Goal: Task Accomplishment & Management: Manage account settings

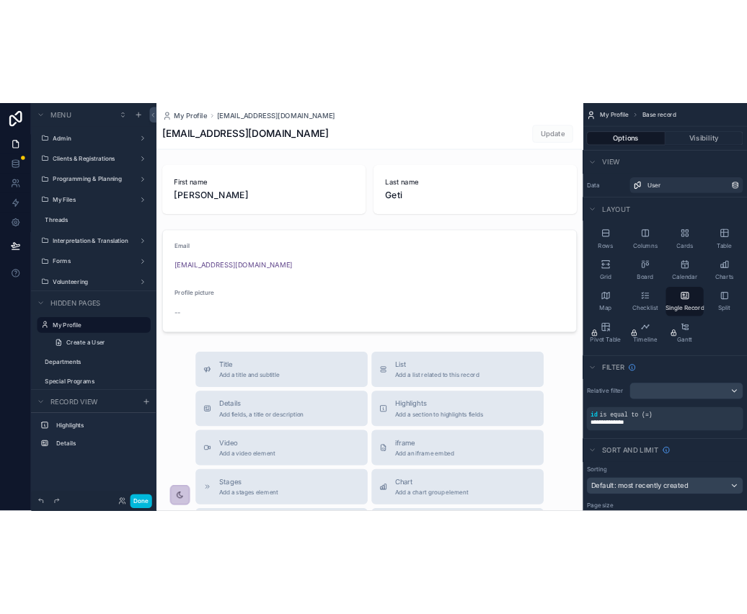
scroll to position [20, 0]
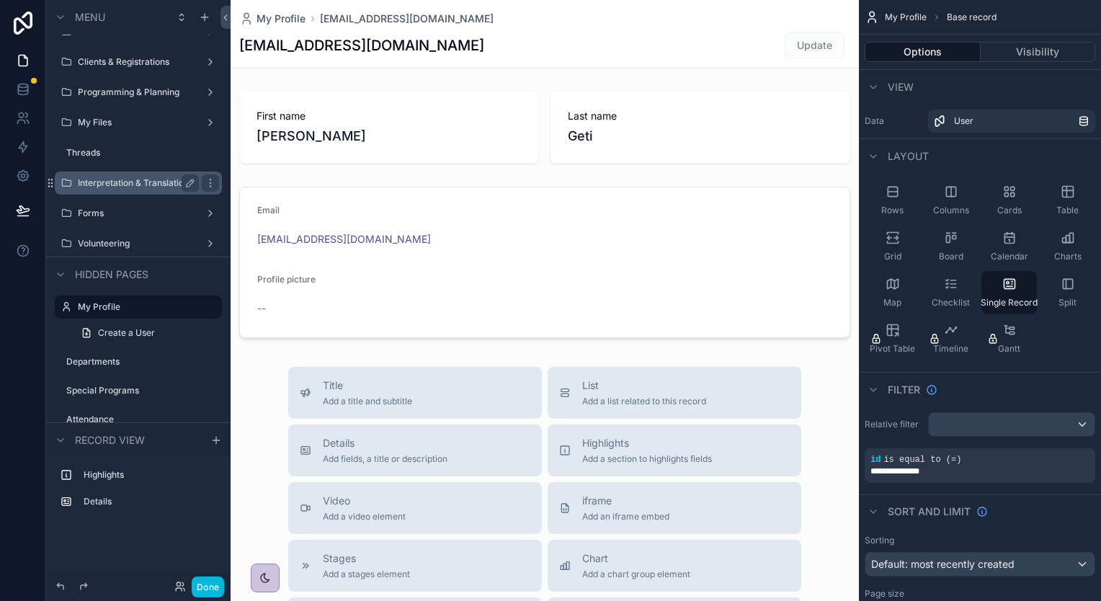
click at [128, 191] on div "Interpretation & Translation" at bounding box center [138, 182] width 161 height 23
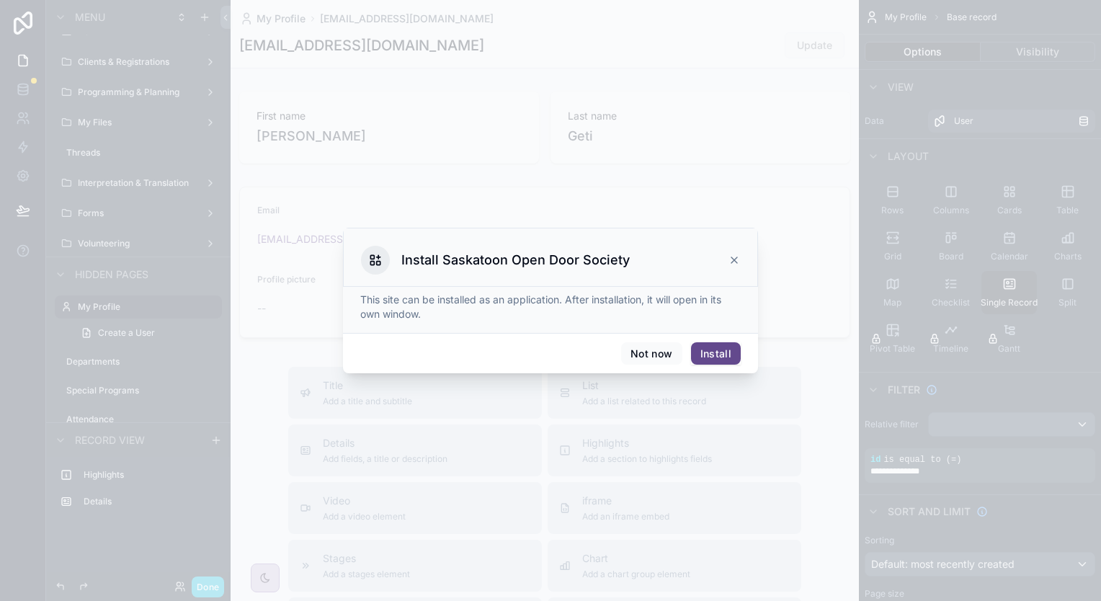
click at [718, 353] on button "Install" at bounding box center [716, 353] width 50 height 23
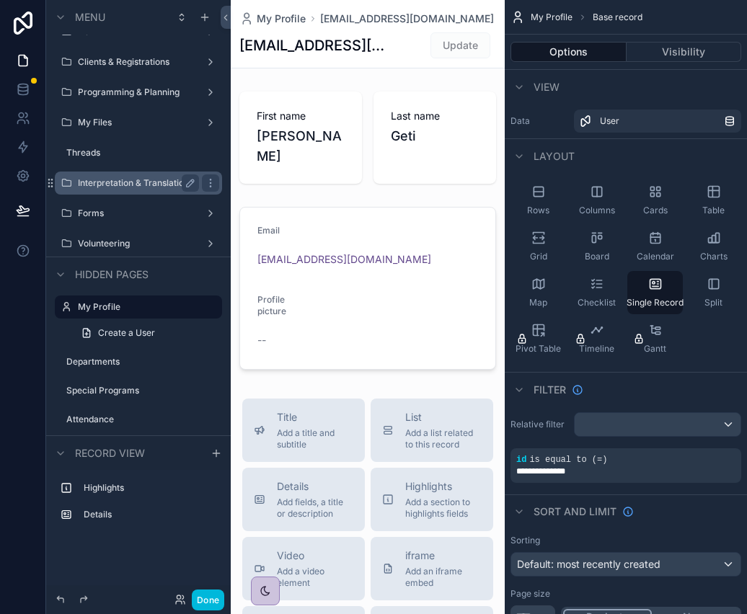
click at [121, 184] on label "Interpretation & Translation" at bounding box center [135, 183] width 115 height 12
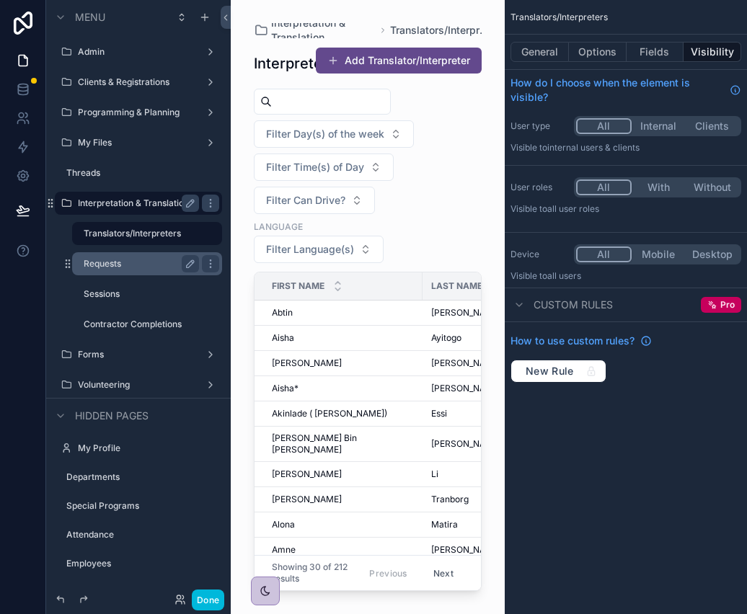
click at [108, 261] on label "Requests" at bounding box center [139, 264] width 110 height 12
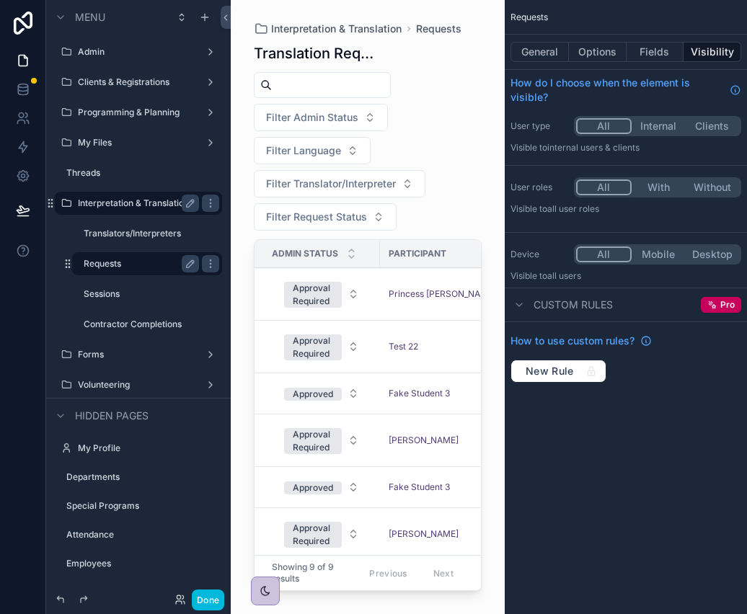
click at [300, 294] on div "scrollable content" at bounding box center [368, 298] width 274 height 597
click at [431, 294] on span "Princess [PERSON_NAME]" at bounding box center [439, 294] width 102 height 12
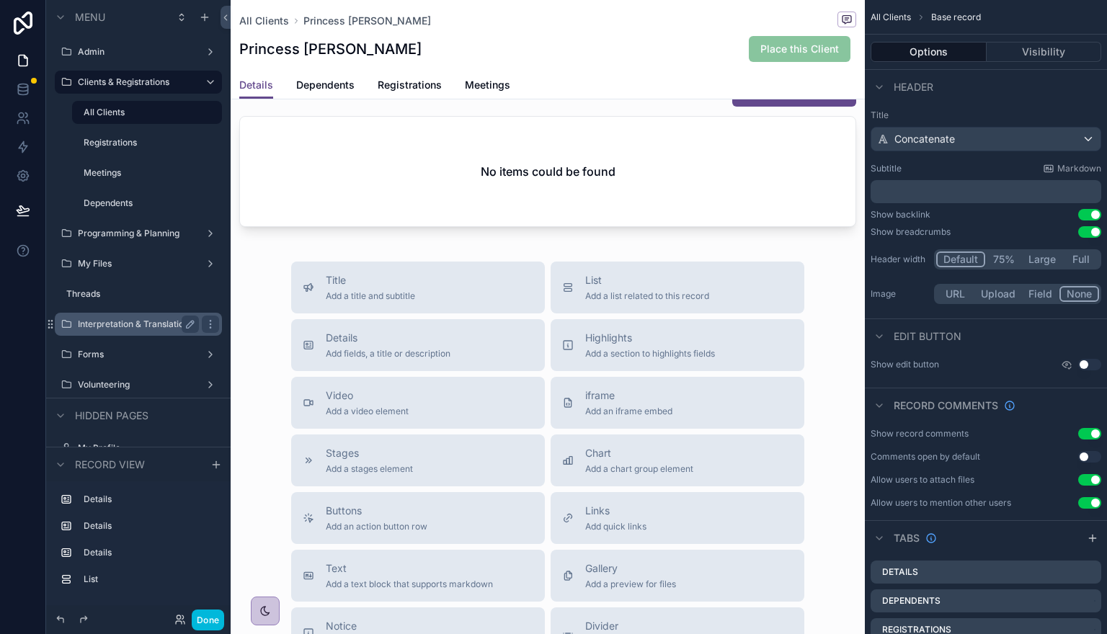
scroll to position [1483, 0]
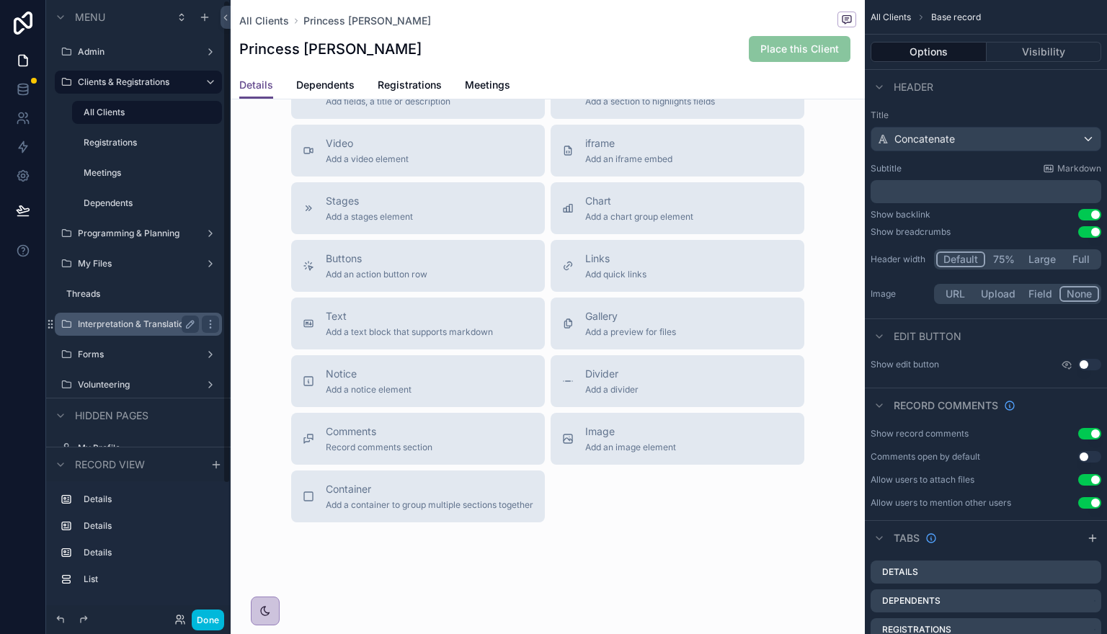
click at [114, 326] on label "Interpretation & Translation" at bounding box center [135, 324] width 115 height 12
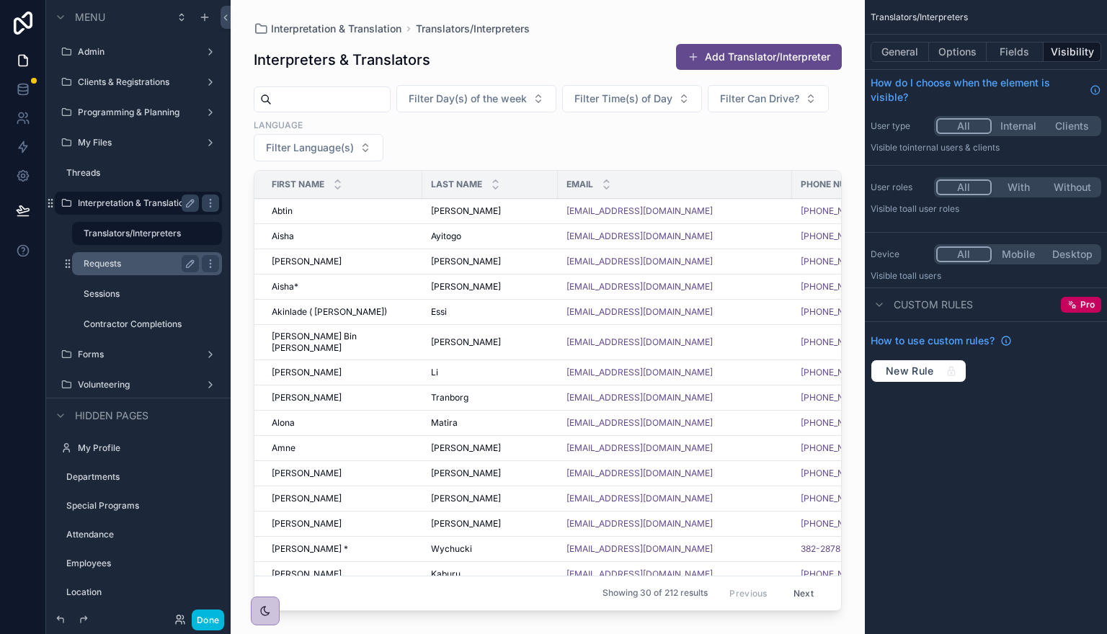
click at [115, 259] on label "Requests" at bounding box center [139, 264] width 110 height 12
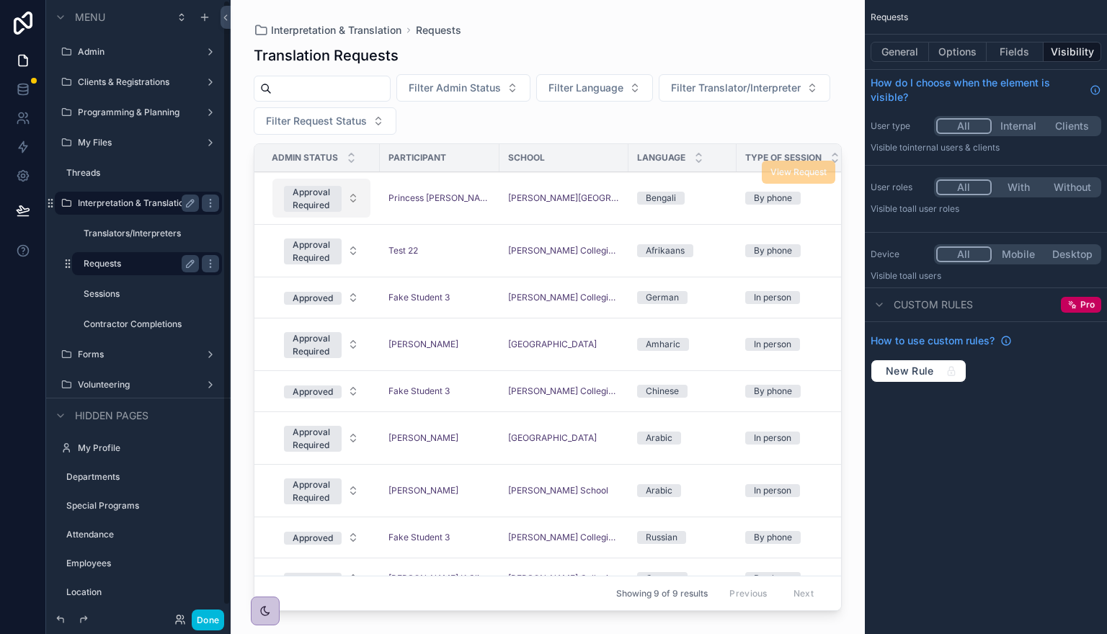
click at [326, 203] on div "Approval Required" at bounding box center [313, 199] width 40 height 26
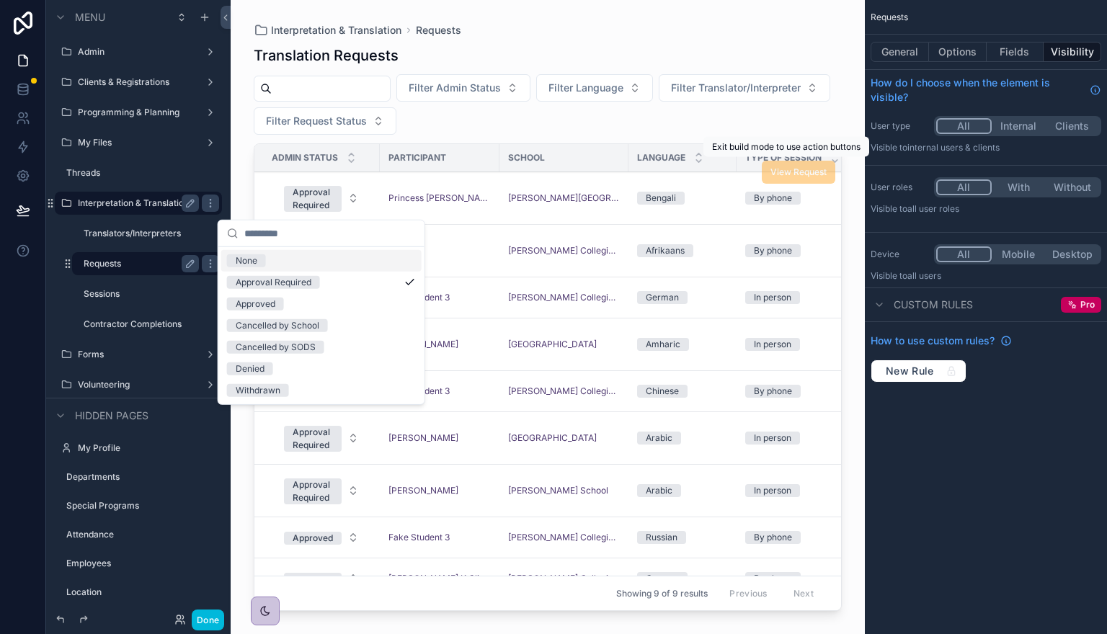
click at [790, 174] on span "View Request" at bounding box center [798, 172] width 73 height 23
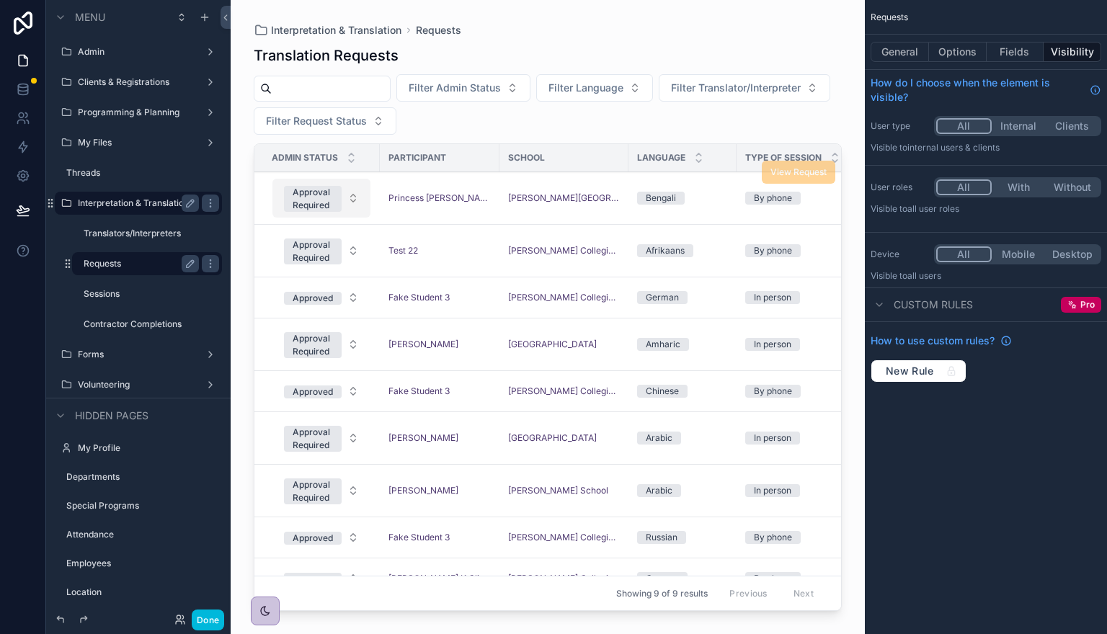
click at [311, 201] on div "Approval Required" at bounding box center [313, 199] width 40 height 26
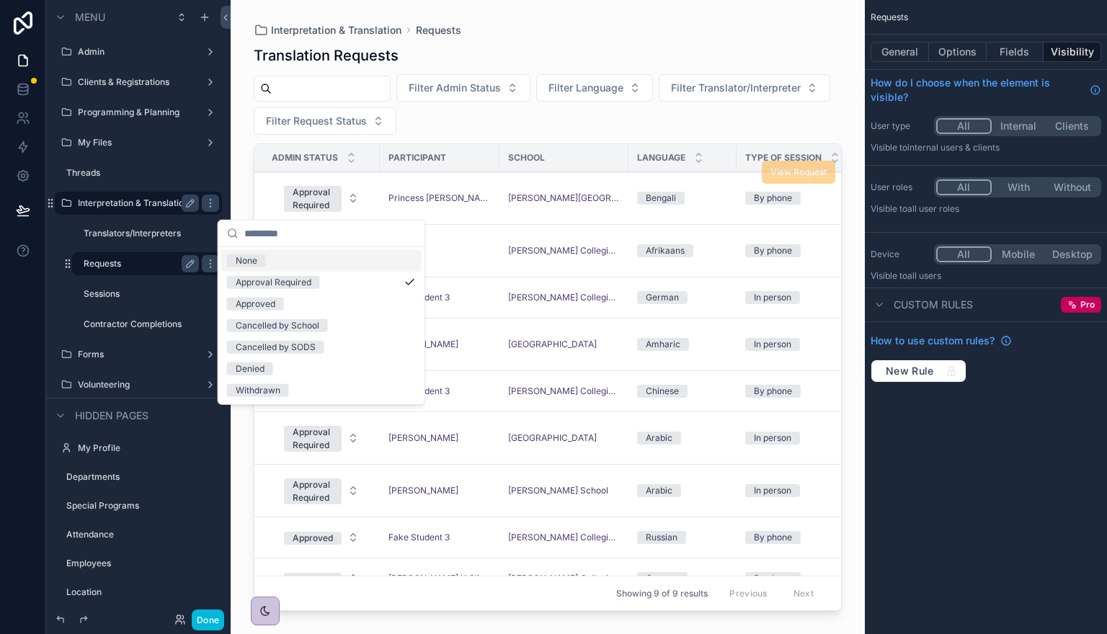
click at [803, 202] on div "By phone" at bounding box center [792, 198] width 94 height 13
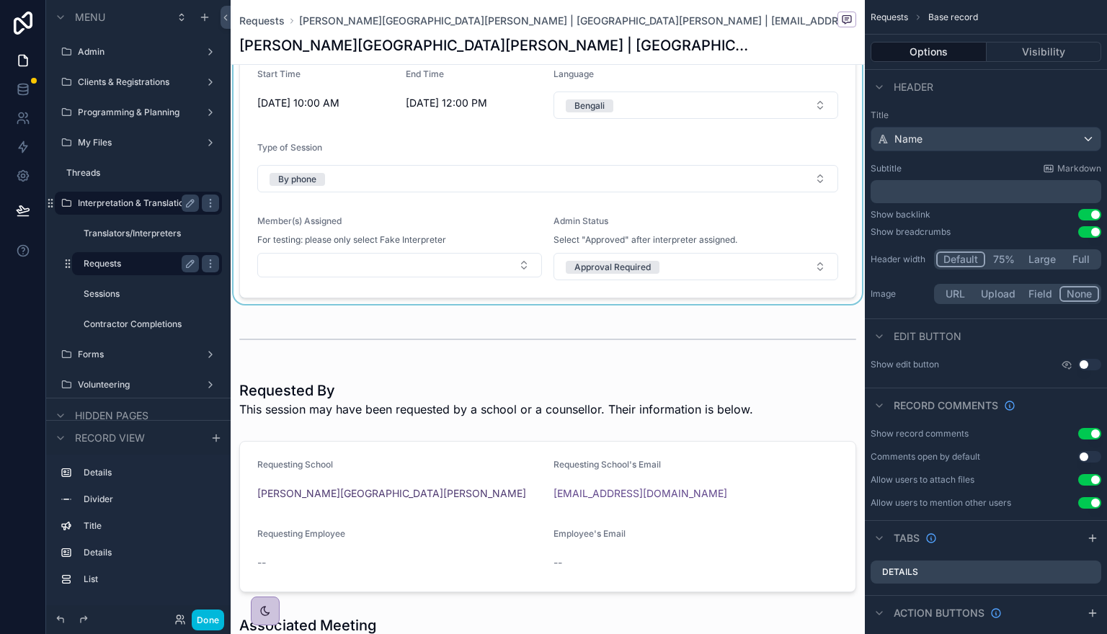
scroll to position [144, 0]
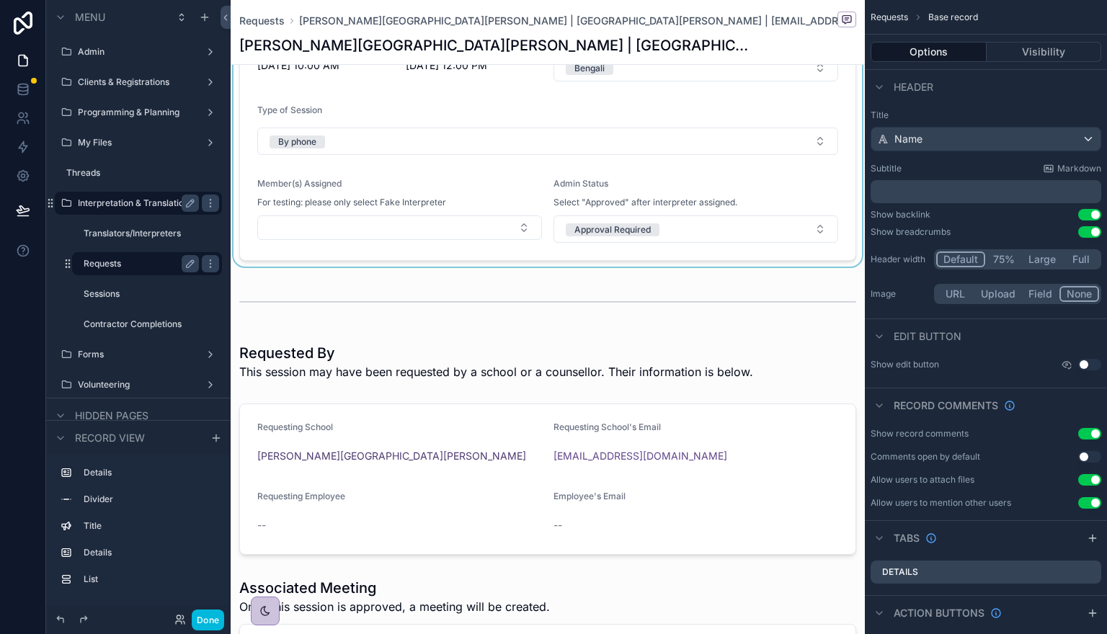
click at [303, 226] on div "scrollable content" at bounding box center [548, 102] width 634 height 329
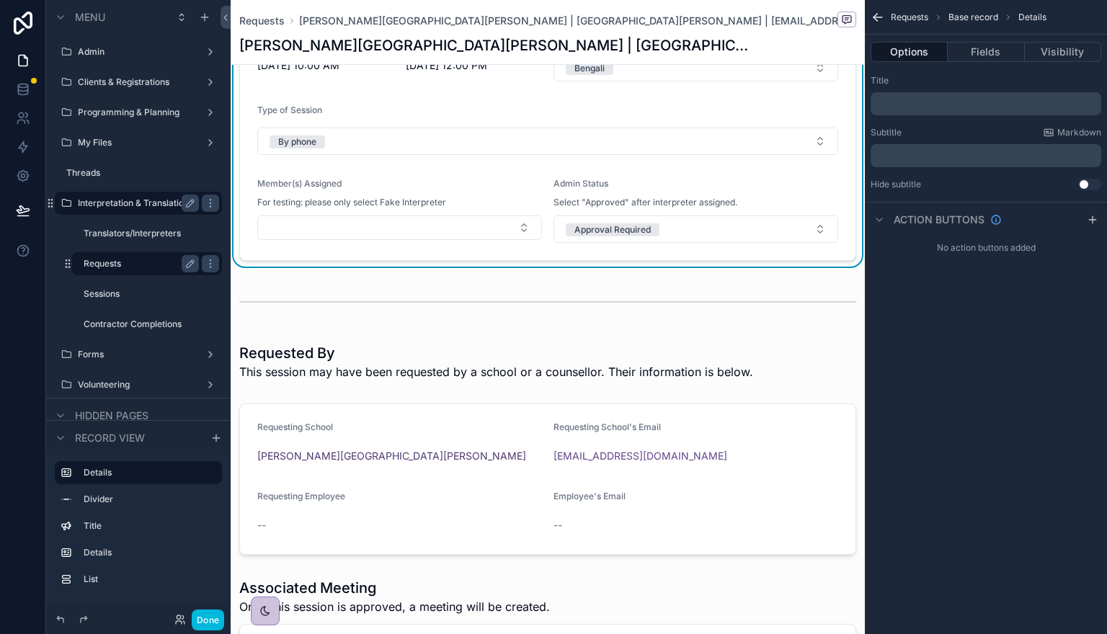
click at [303, 226] on button "Select Button" at bounding box center [399, 227] width 285 height 24
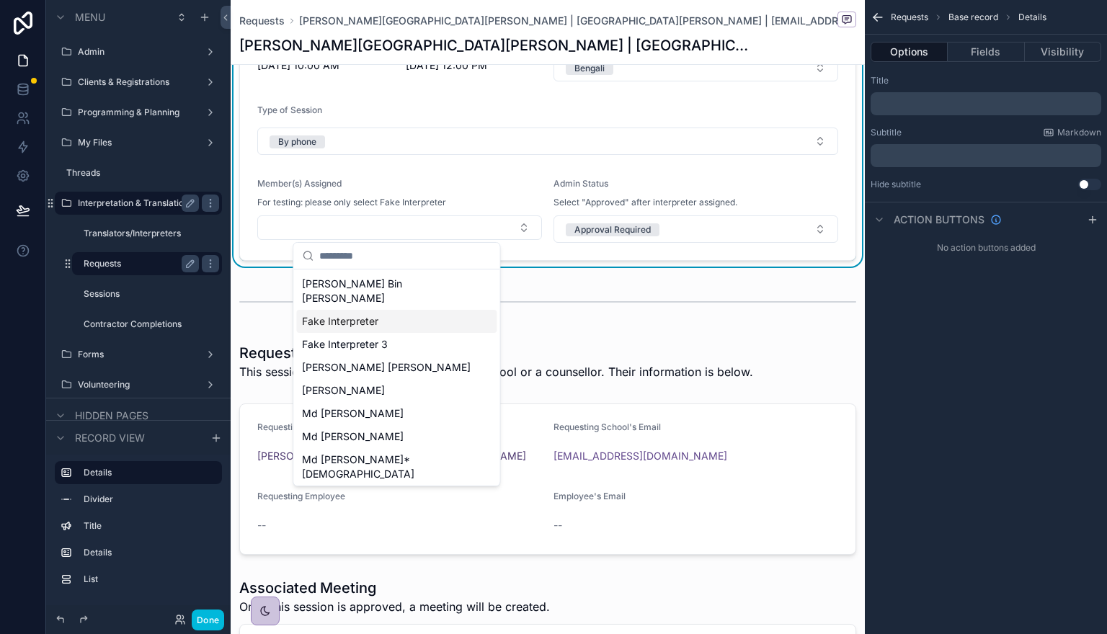
click at [329, 314] on span "Fake Interpreter" at bounding box center [340, 321] width 76 height 14
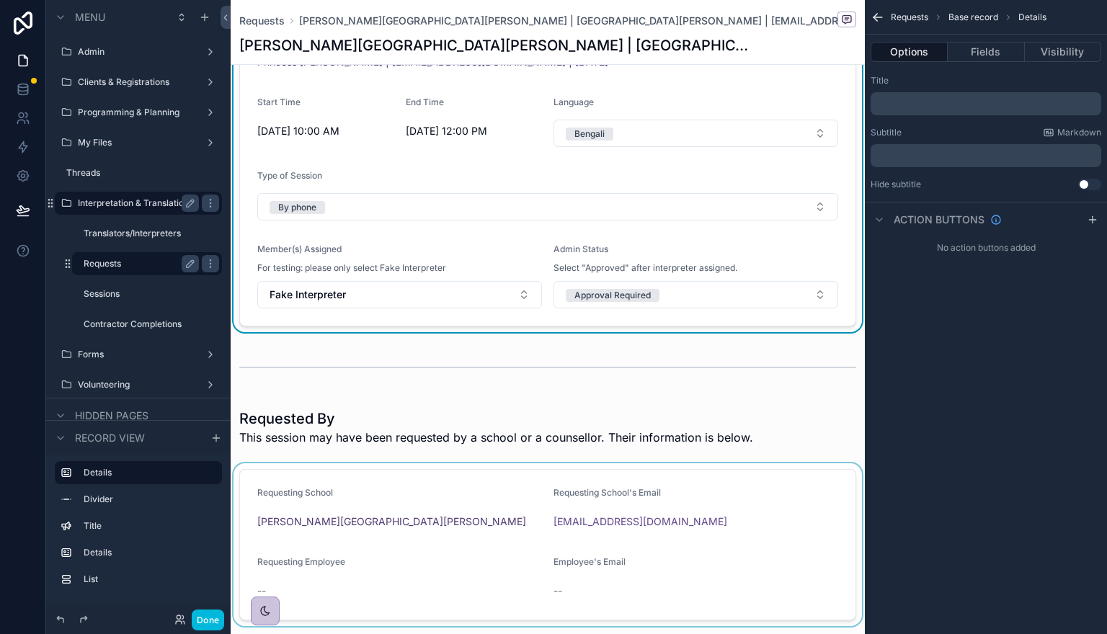
scroll to position [0, 0]
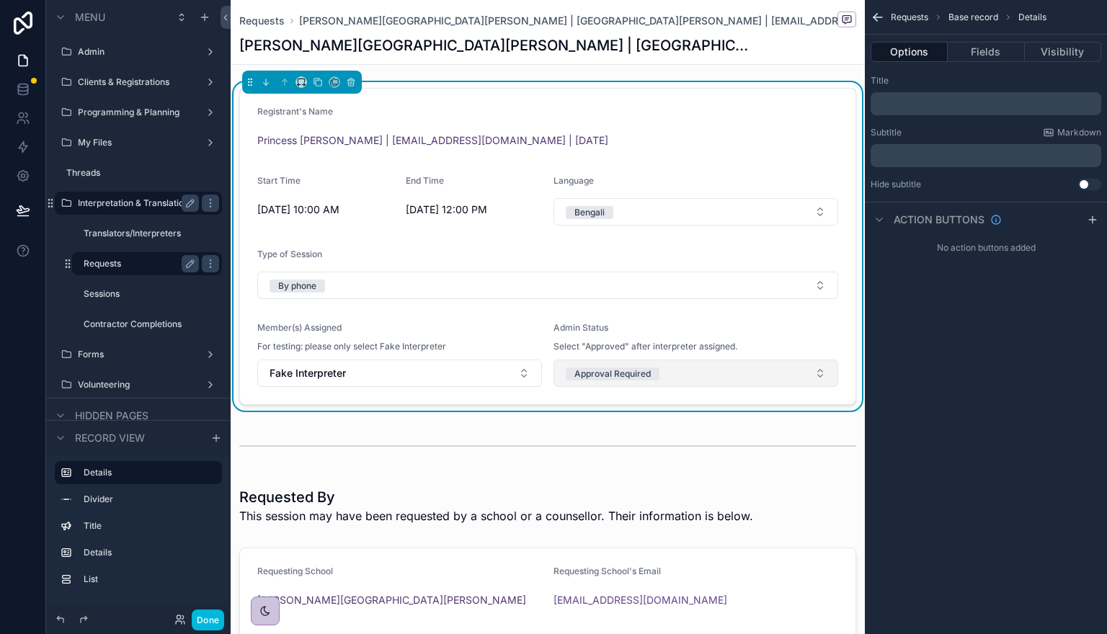
click at [659, 375] on button "Approval Required" at bounding box center [695, 373] width 285 height 27
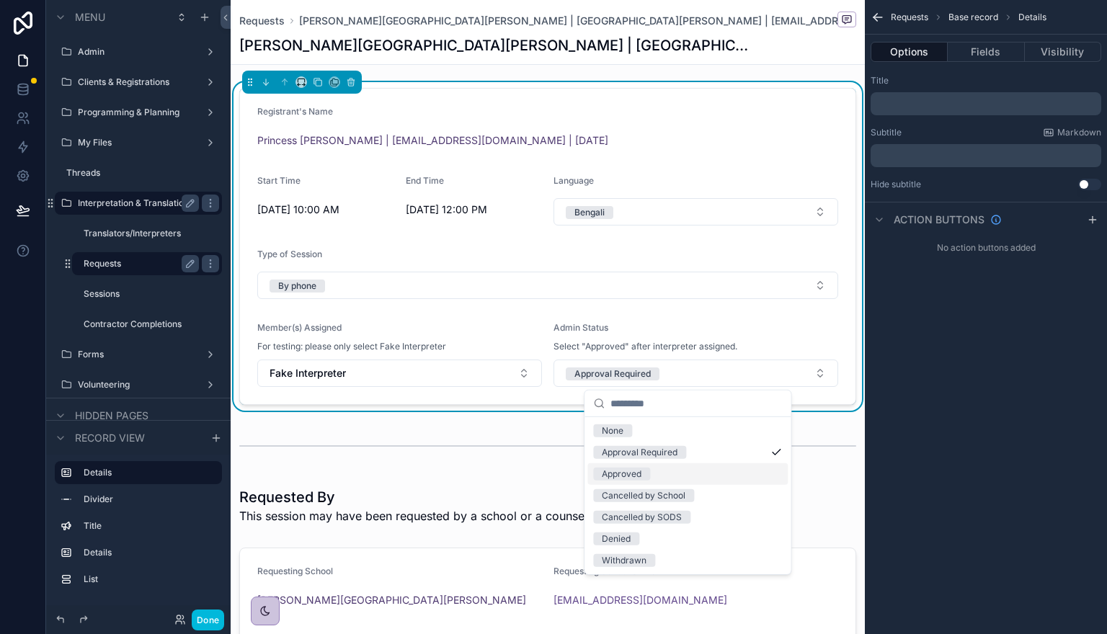
click at [656, 473] on div "Approved" at bounding box center [687, 474] width 200 height 22
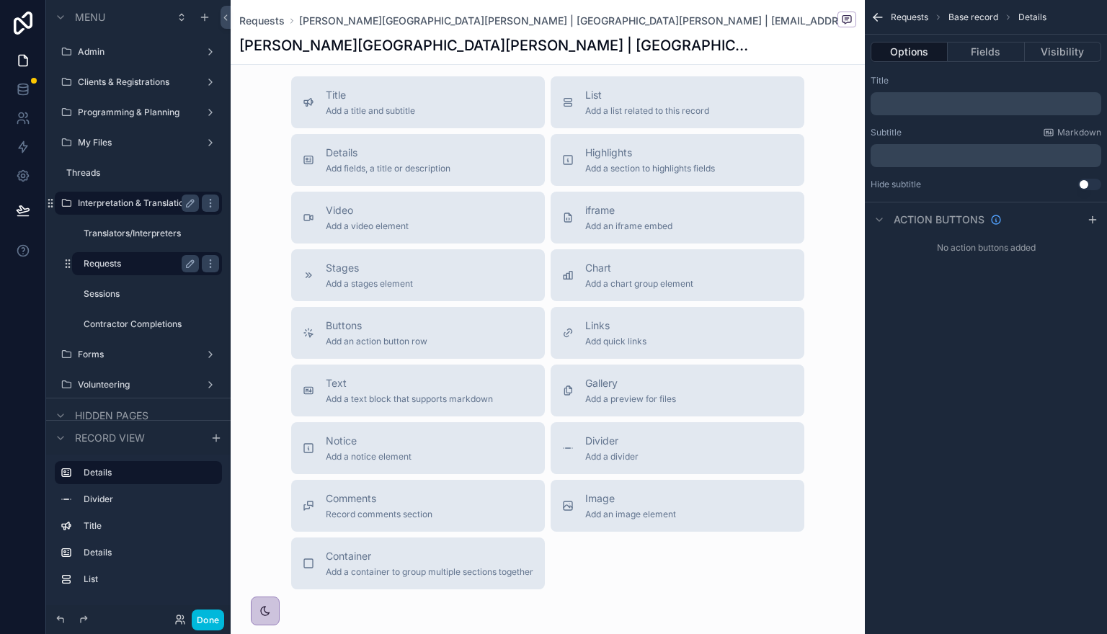
scroll to position [999, 0]
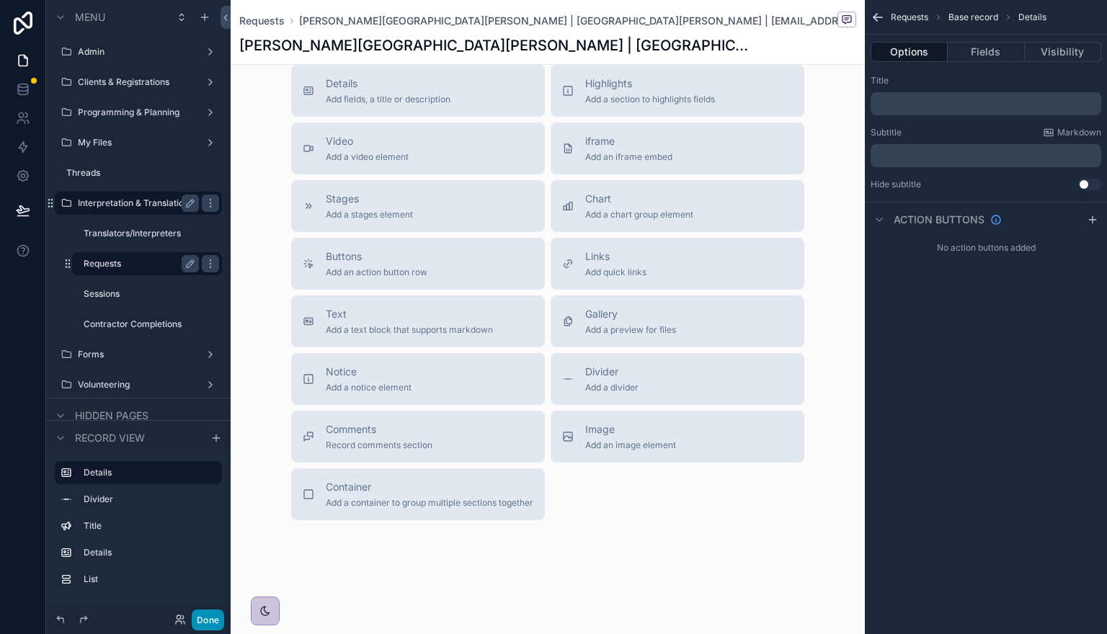
click at [205, 600] on button "Done" at bounding box center [208, 620] width 32 height 21
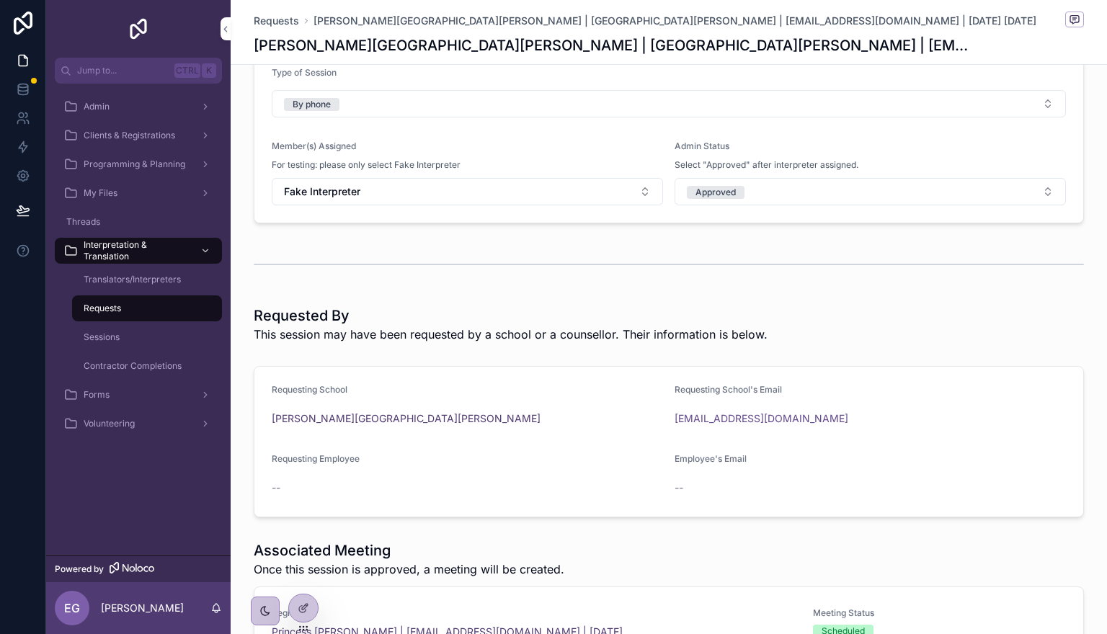
scroll to position [79, 0]
